Goal: Task Accomplishment & Management: Use online tool/utility

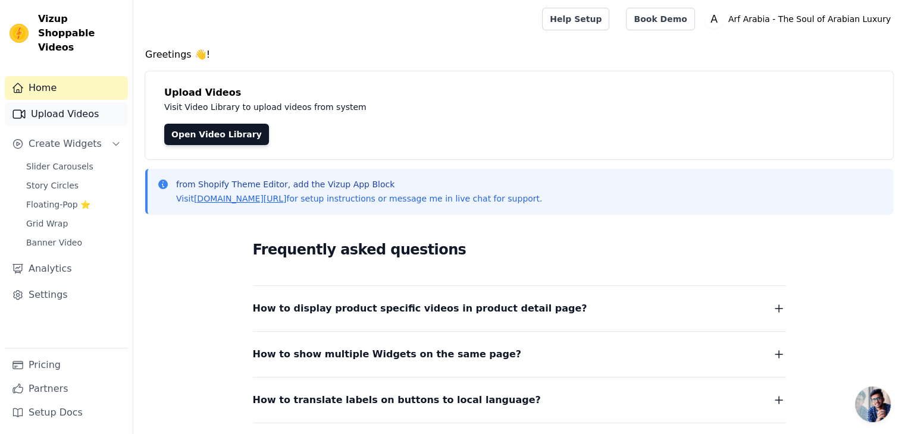
click at [70, 102] on link "Upload Videos" at bounding box center [66, 114] width 123 height 24
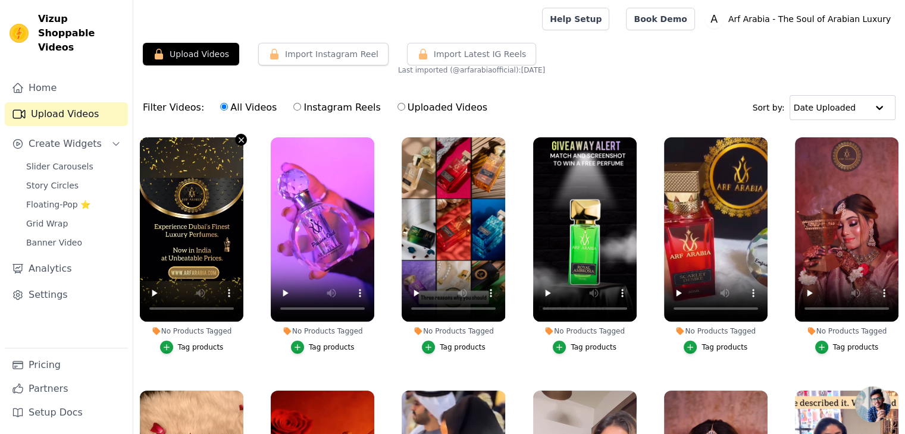
click at [240, 138] on icon "button" at bounding box center [241, 140] width 9 height 9
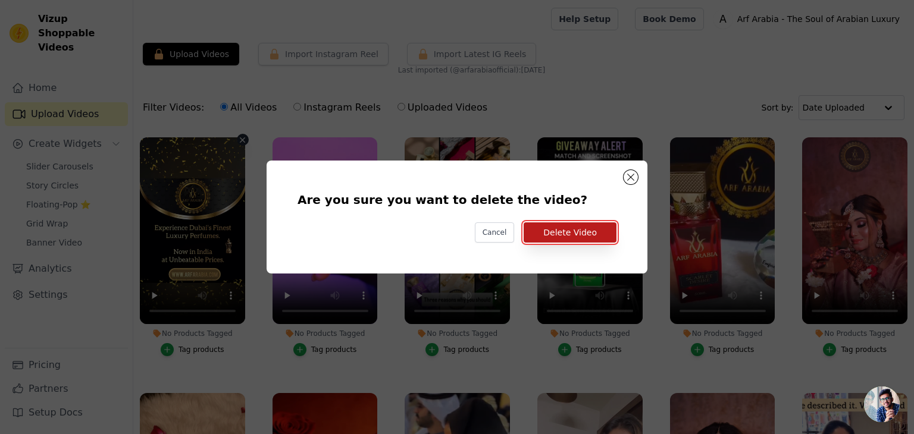
click at [572, 240] on button "Delete Video" at bounding box center [570, 233] width 93 height 20
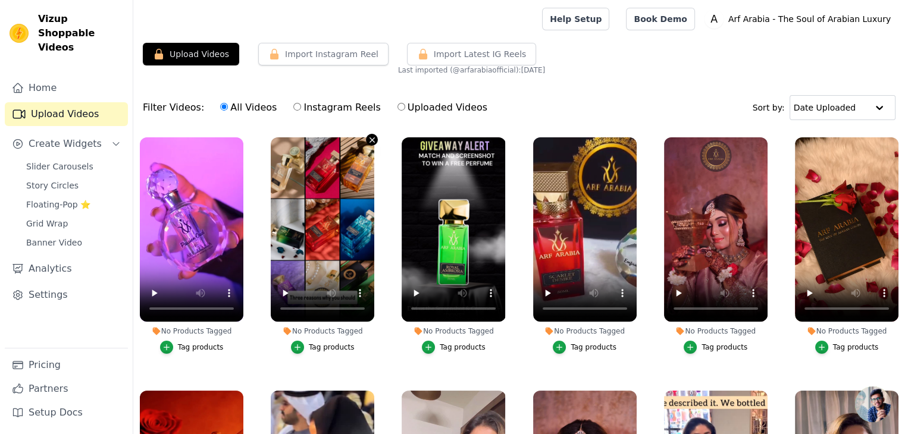
click at [366, 141] on button "No Products Tagged Tag products" at bounding box center [372, 140] width 12 height 12
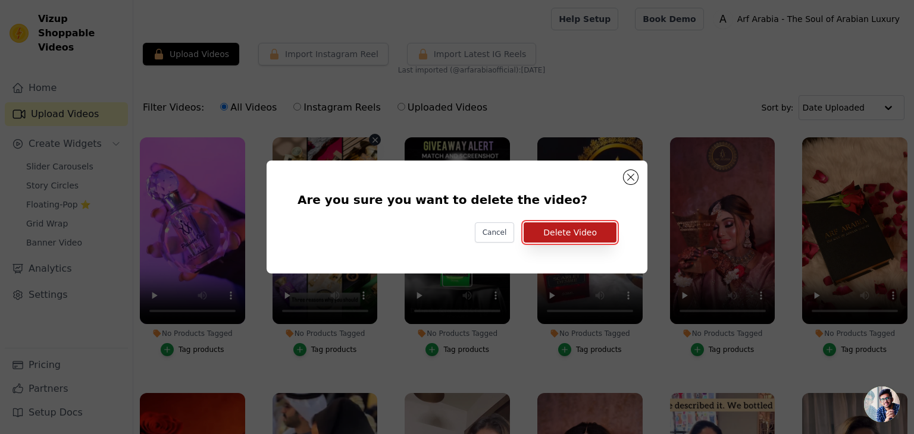
click at [557, 236] on button "Delete Video" at bounding box center [570, 233] width 93 height 20
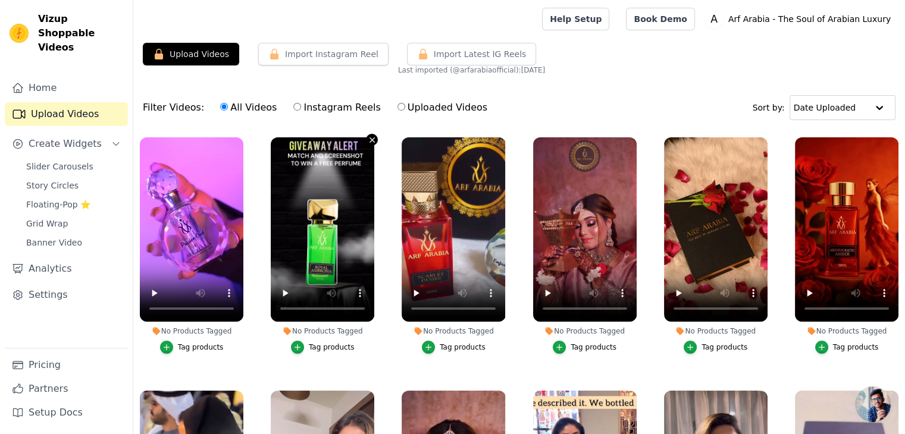
click at [368, 140] on icon "button" at bounding box center [372, 140] width 9 height 9
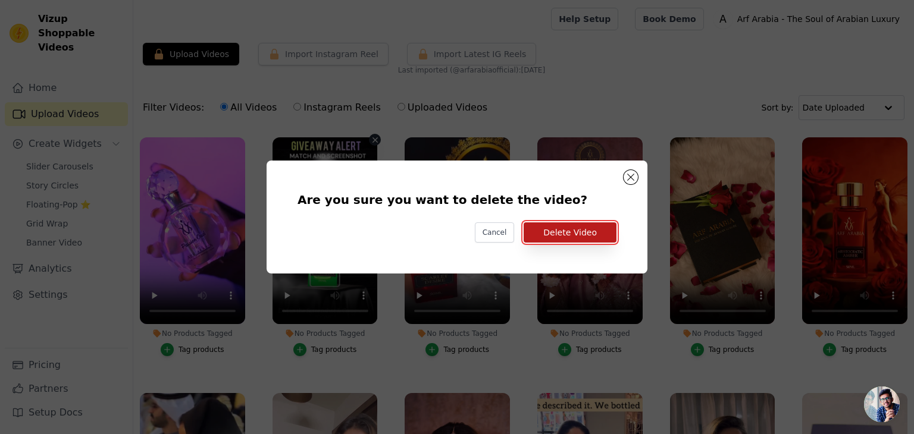
click at [540, 227] on button "Delete Video" at bounding box center [570, 233] width 93 height 20
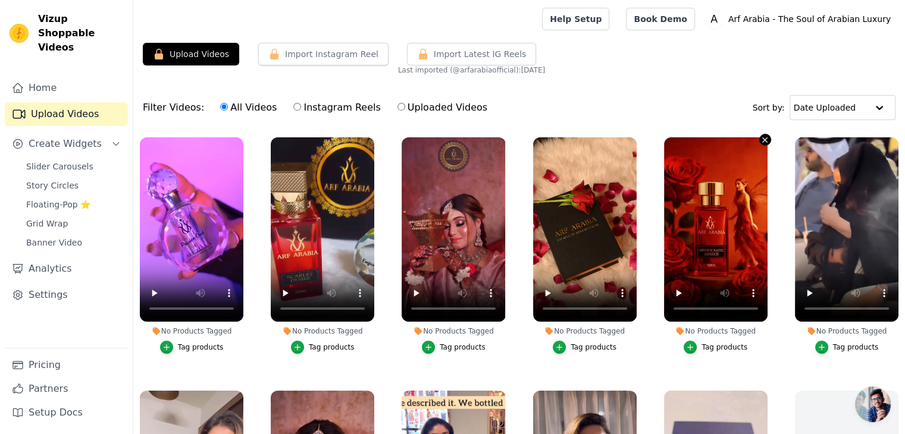
click at [760, 139] on icon "button" at bounding box center [764, 140] width 9 height 9
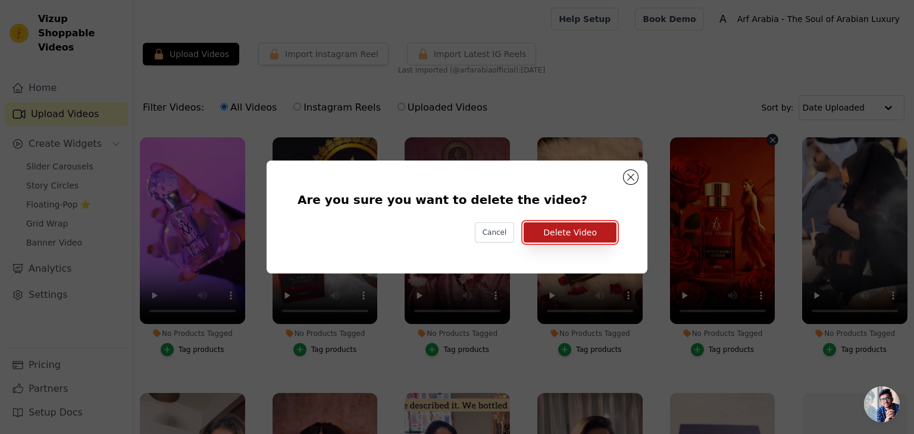
click at [580, 236] on button "Delete Video" at bounding box center [570, 233] width 93 height 20
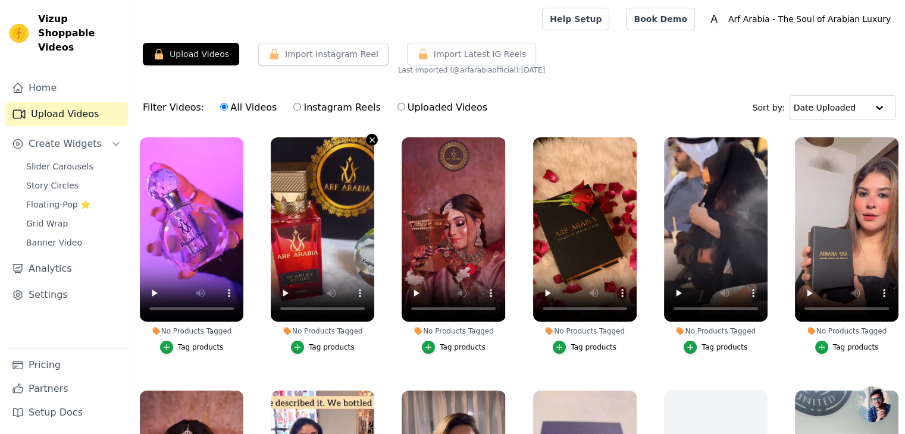
click at [368, 139] on icon "button" at bounding box center [372, 140] width 9 height 9
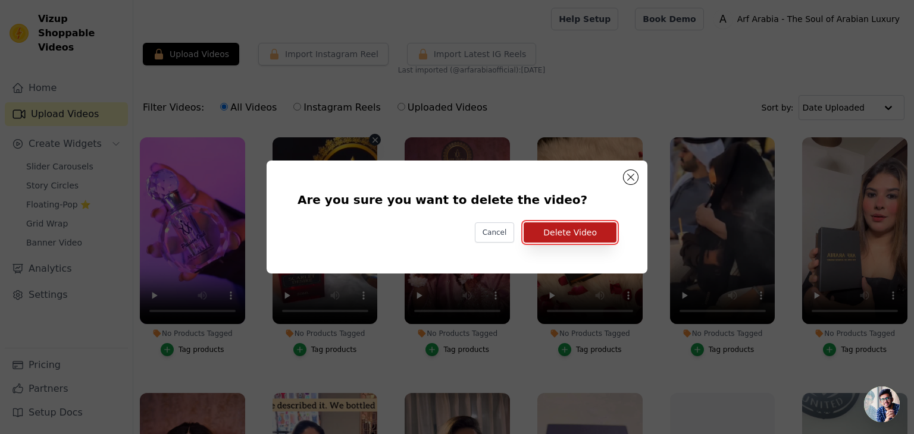
click at [540, 231] on button "Delete Video" at bounding box center [570, 233] width 93 height 20
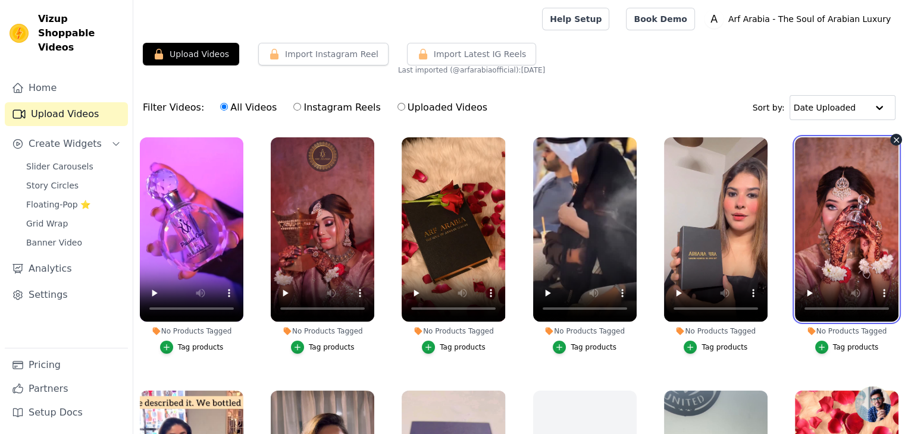
drag, startPoint x: 834, startPoint y: 215, endPoint x: 785, endPoint y: 220, distance: 48.4
click at [788, 220] on div "No Products Tagged Tag products" at bounding box center [846, 248] width 117 height 234
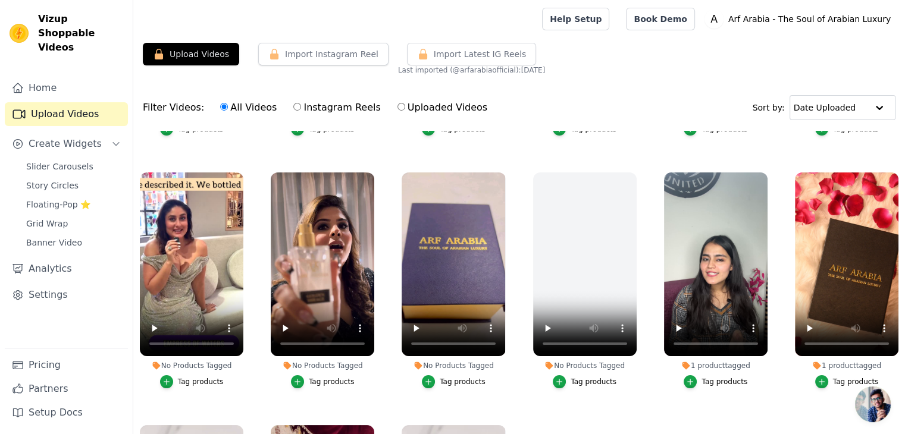
scroll to position [227, 0]
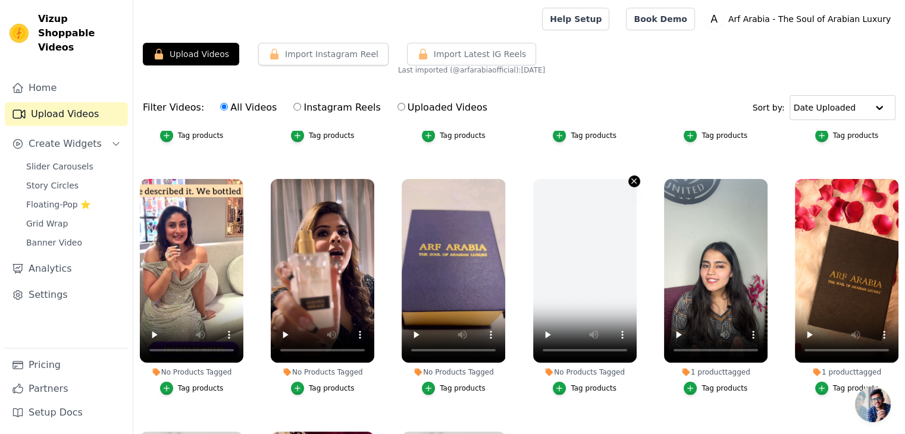
click at [630, 177] on icon "button" at bounding box center [633, 181] width 9 height 9
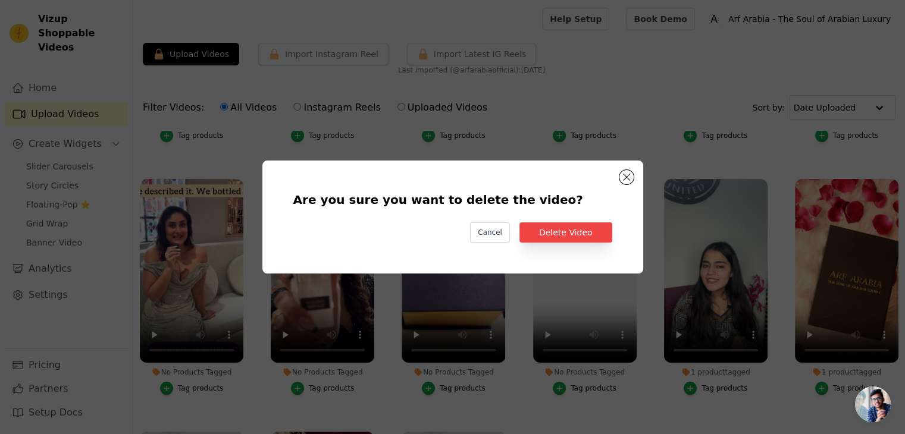
scroll to position [214, 0]
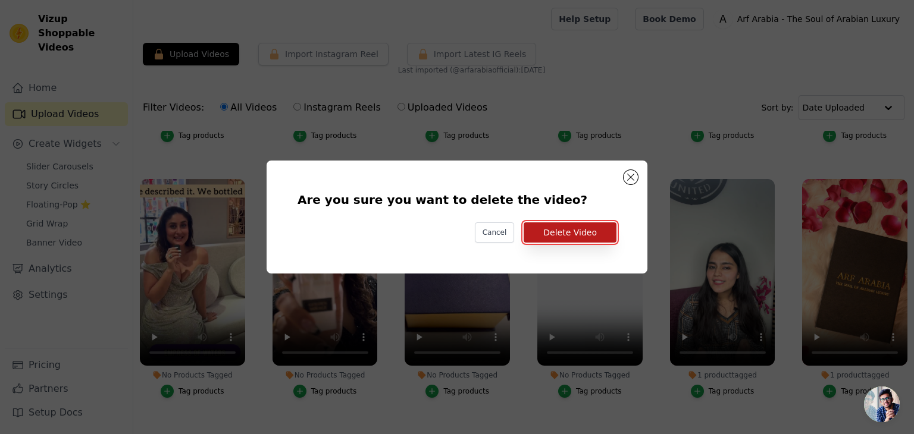
click at [583, 236] on button "Delete Video" at bounding box center [570, 233] width 93 height 20
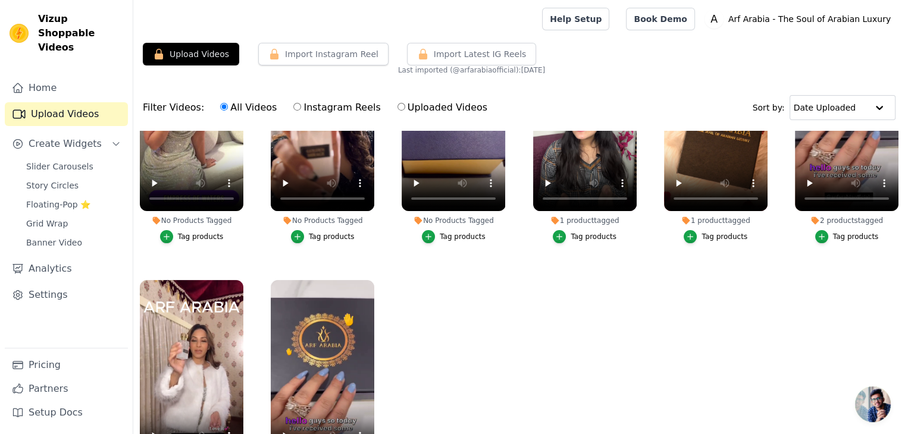
scroll to position [121, 0]
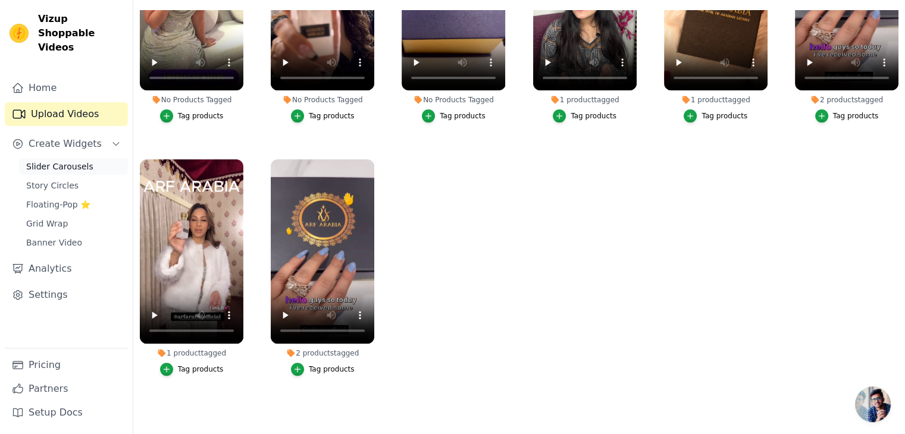
click at [60, 161] on span "Slider Carousels" at bounding box center [59, 167] width 67 height 12
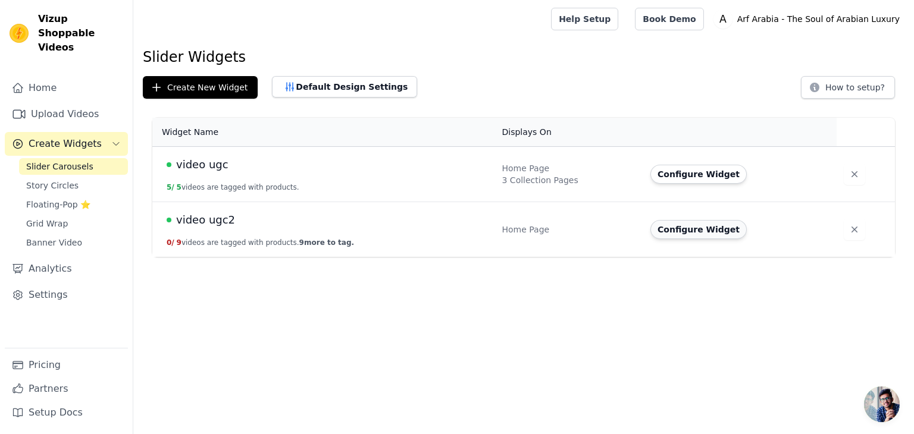
click at [666, 231] on button "Configure Widget" at bounding box center [698, 229] width 96 height 19
